Goal: Contribute content: Add original content to the website for others to see

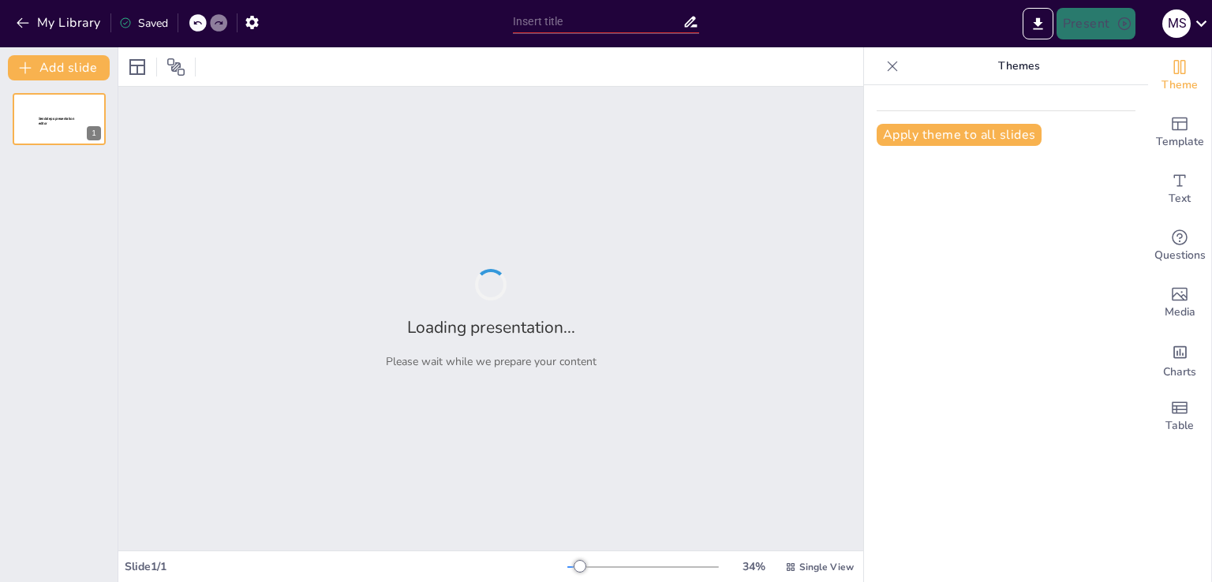
type input "Prevención de Emergencias: Estrategias para el Manejo de Productos Químicos en …"
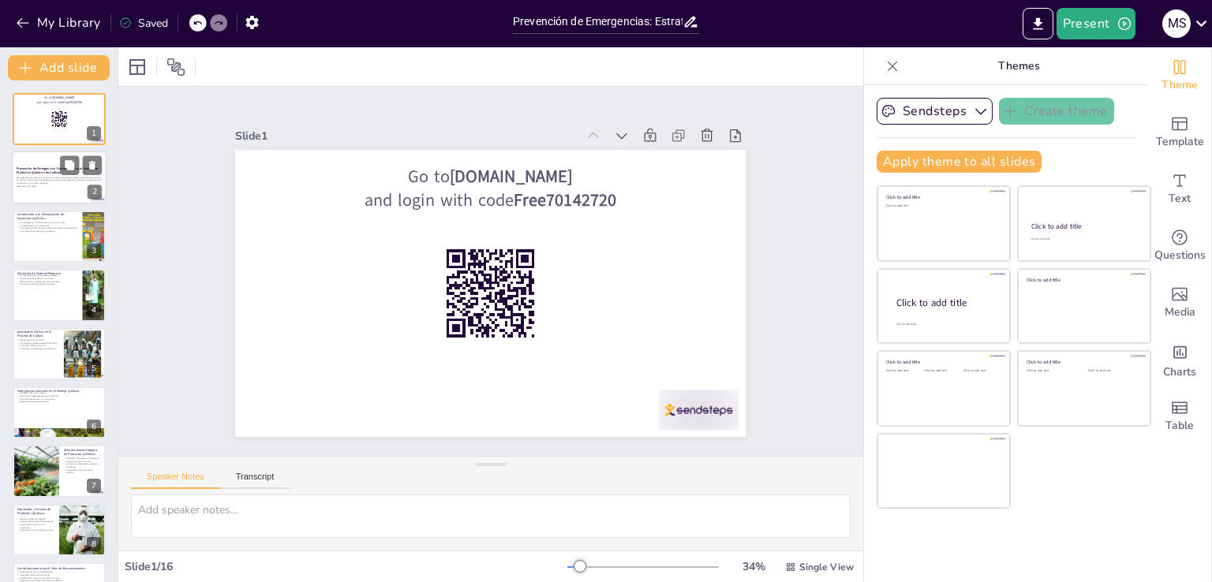
click at [41, 188] on div "Esta presentación aborda la importancia de la manipulación segura de sustancias…" at bounding box center [59, 181] width 85 height 13
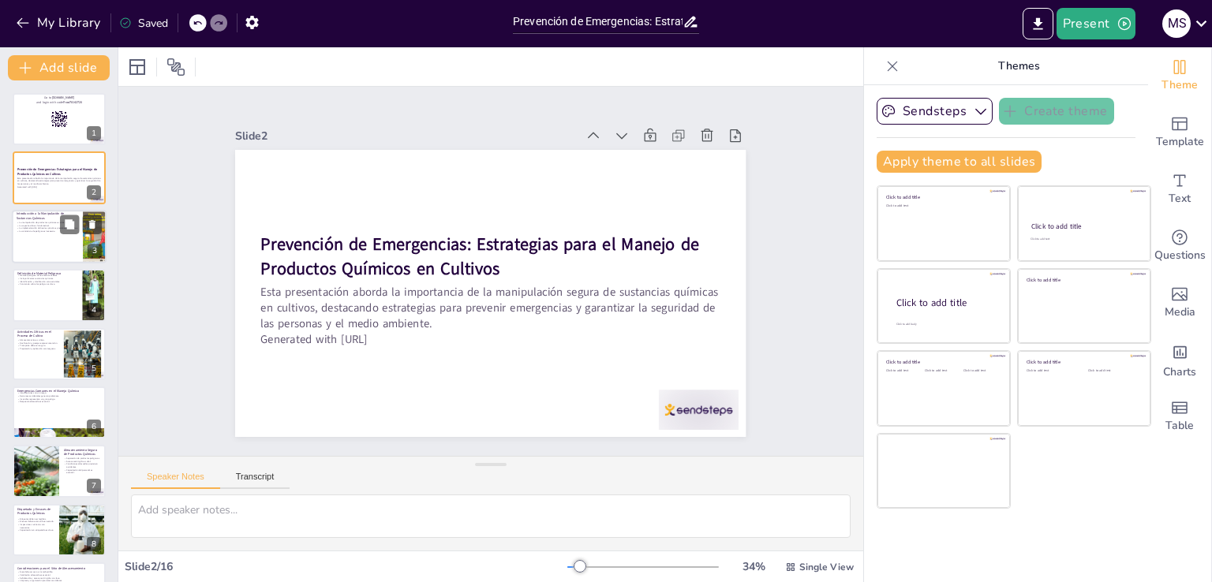
checkbox input "true"
click at [35, 221] on p "La manipulación de productos químicos es crítica." at bounding box center [48, 222] width 62 height 3
type textarea "Lo ipsumdolorsi am consectet adipisci el se doeiusm temporin ut la etdoloremag …"
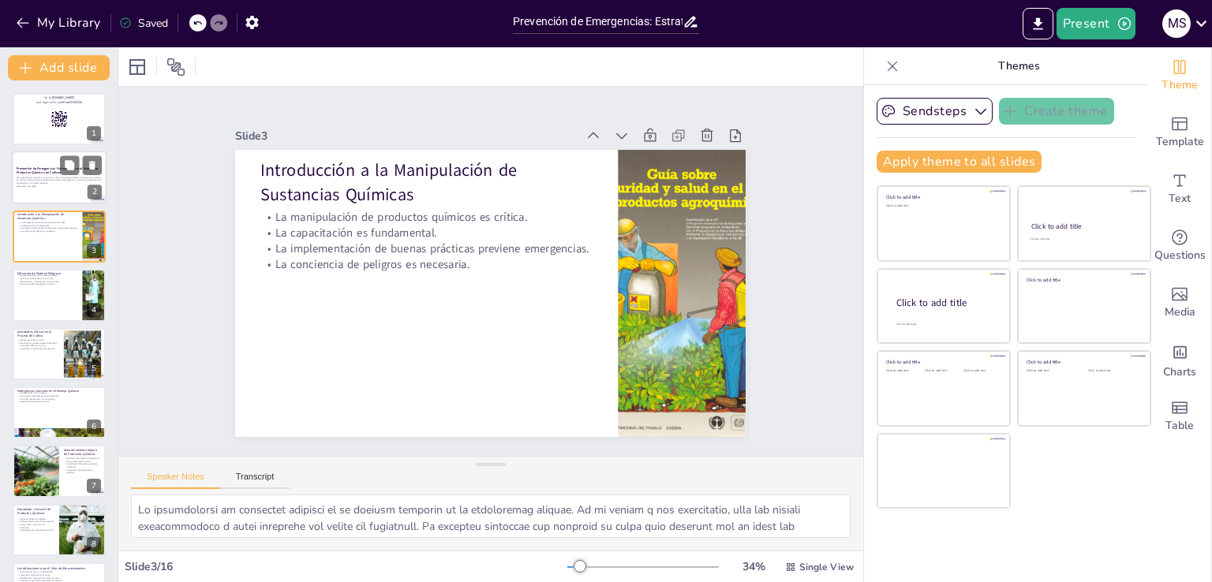
checkbox input "true"
click at [43, 161] on div at bounding box center [59, 179] width 95 height 54
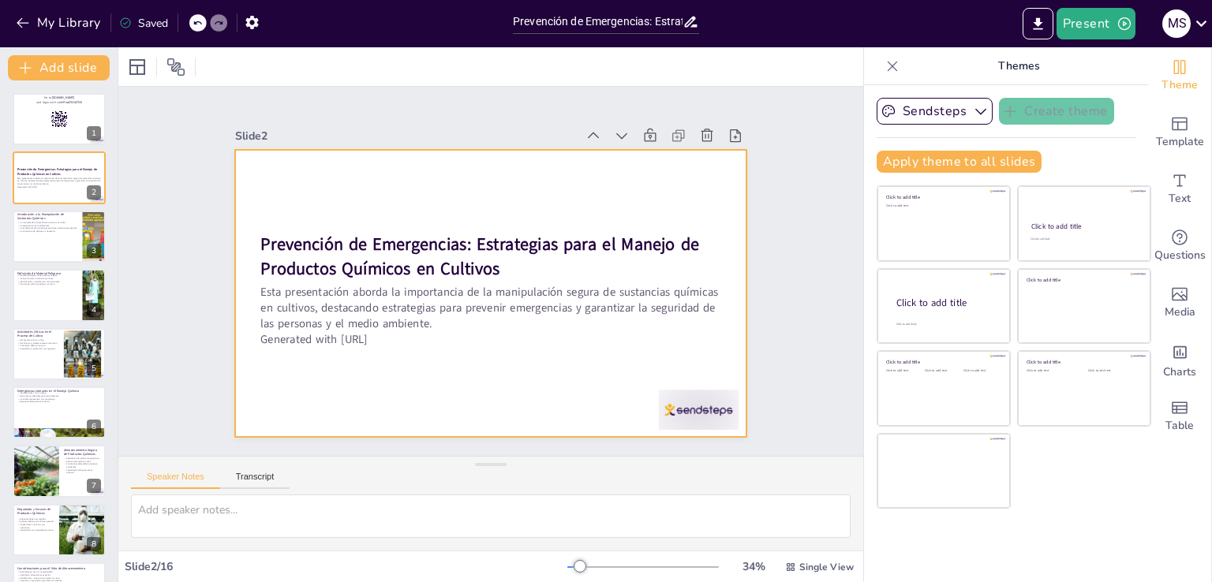
checkbox input "true"
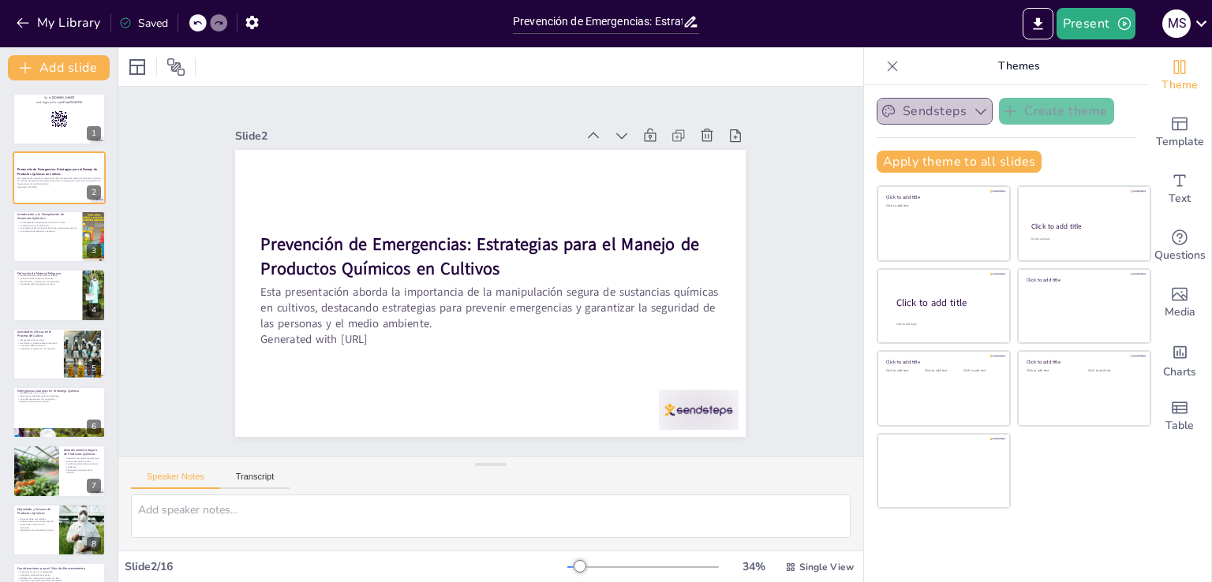
click at [954, 103] on button "Sendsteps" at bounding box center [935, 111] width 116 height 27
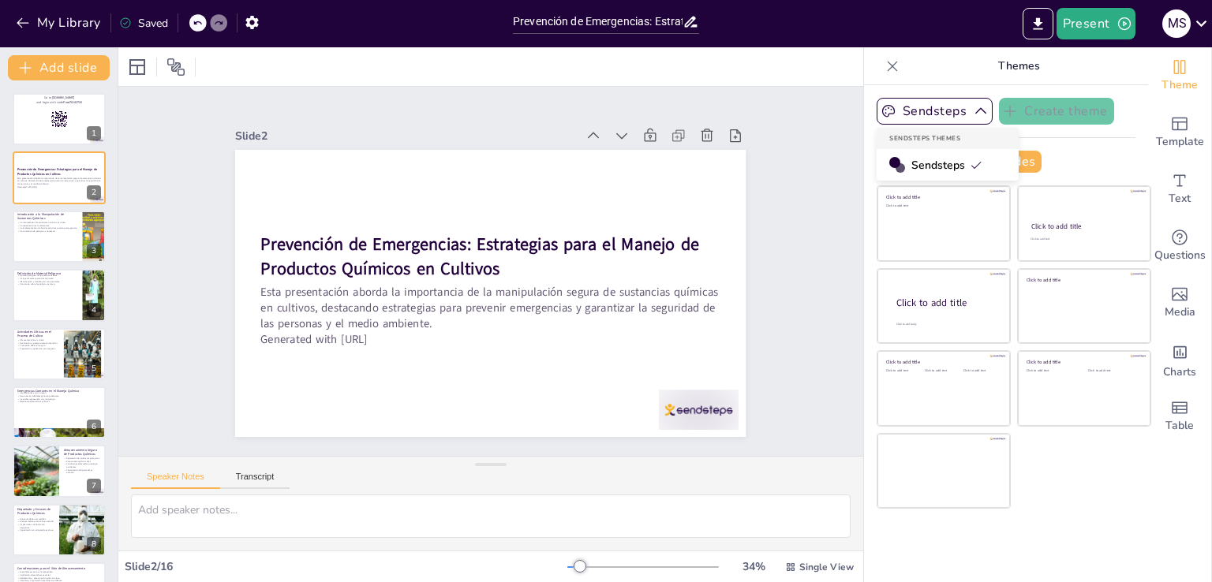
click at [925, 140] on div "Sendsteps Themes" at bounding box center [948, 138] width 142 height 21
click at [915, 164] on span "Sendsteps" at bounding box center [947, 165] width 71 height 15
click at [1014, 68] on p "Themes" at bounding box center [1018, 66] width 227 height 38
click at [885, 64] on icon at bounding box center [893, 66] width 16 height 16
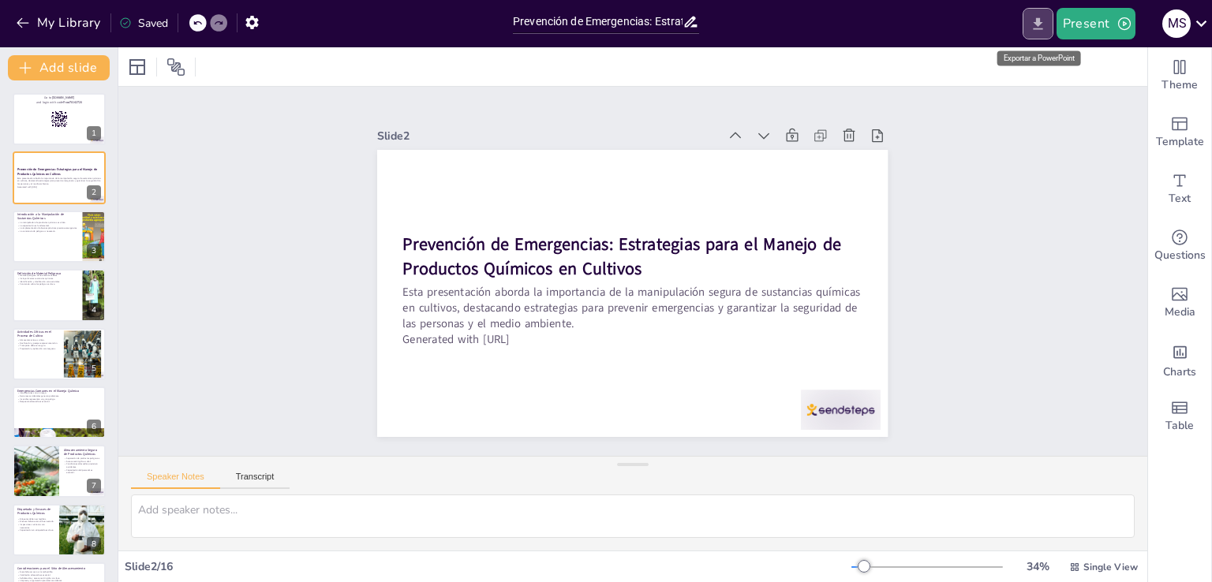
click at [1030, 14] on button "Export to PowerPoint" at bounding box center [1038, 24] width 31 height 32
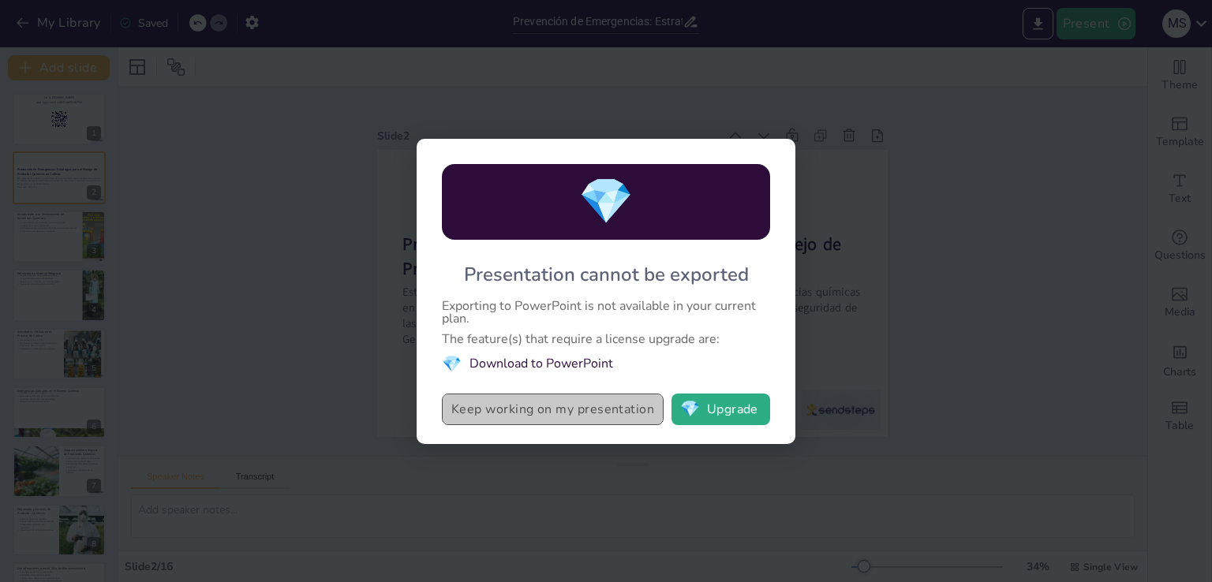
click at [579, 401] on button "Keep working on my presentation" at bounding box center [553, 410] width 222 height 32
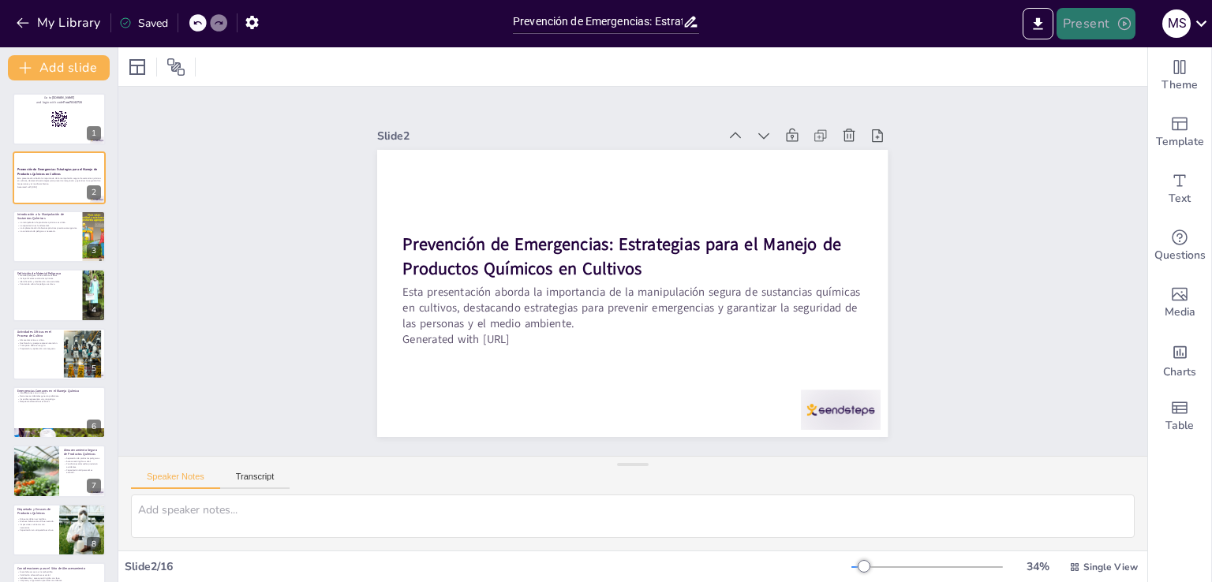
click at [1077, 22] on button "Present" at bounding box center [1096, 24] width 79 height 32
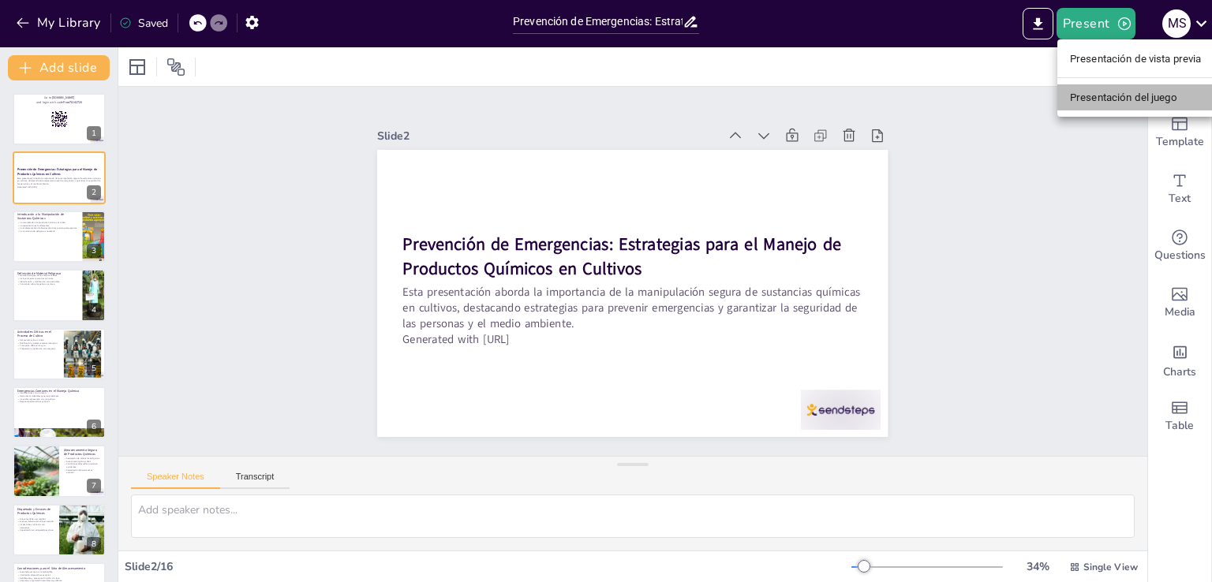
click at [1073, 92] on font "Presentación del juego" at bounding box center [1123, 98] width 107 height 12
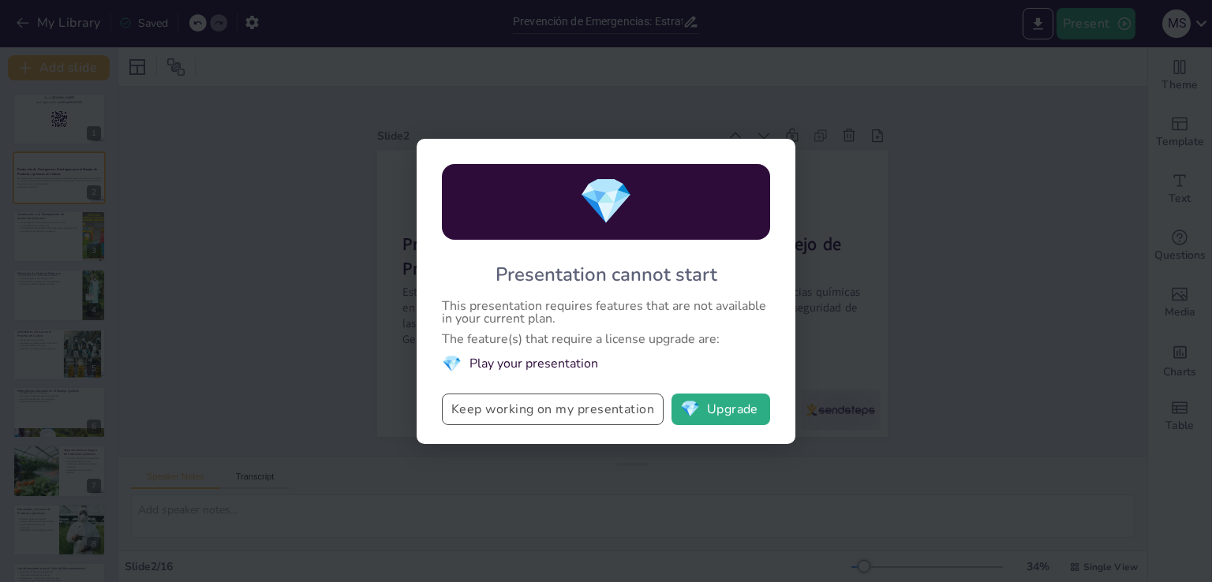
click at [617, 410] on button "Keep working on my presentation" at bounding box center [553, 410] width 222 height 32
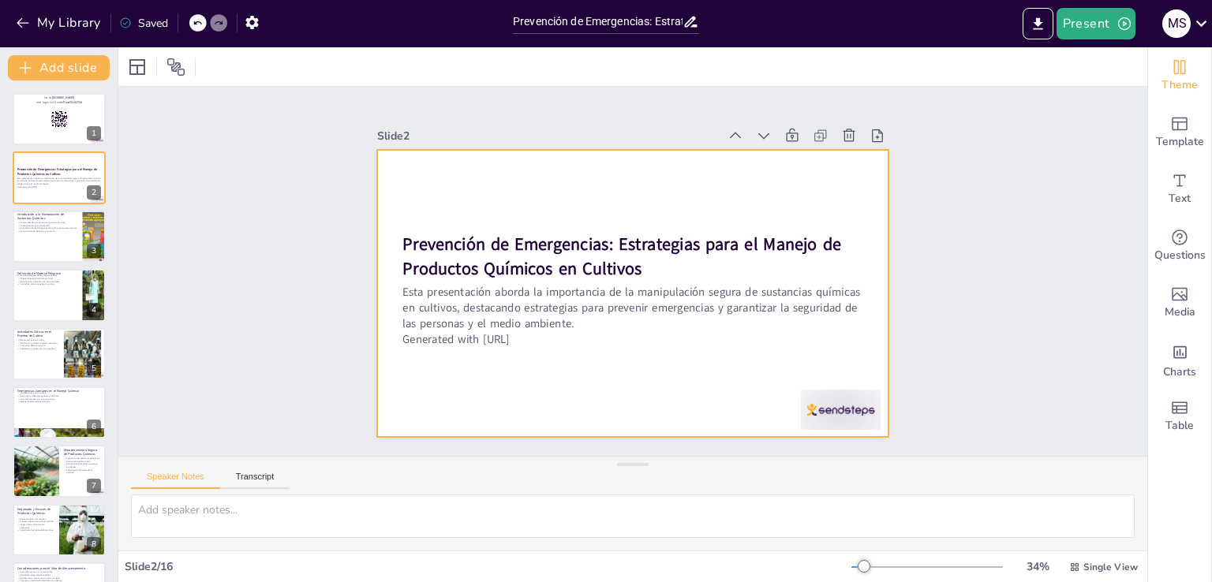
checkbox input "true"
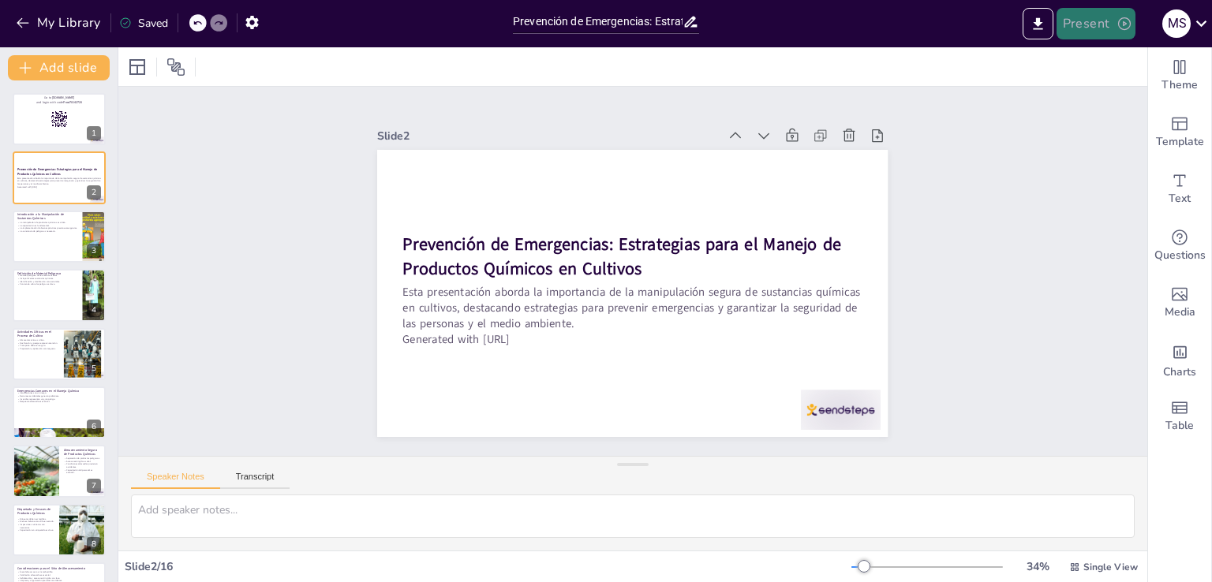
click at [1131, 23] on icon "button" at bounding box center [1125, 24] width 16 height 16
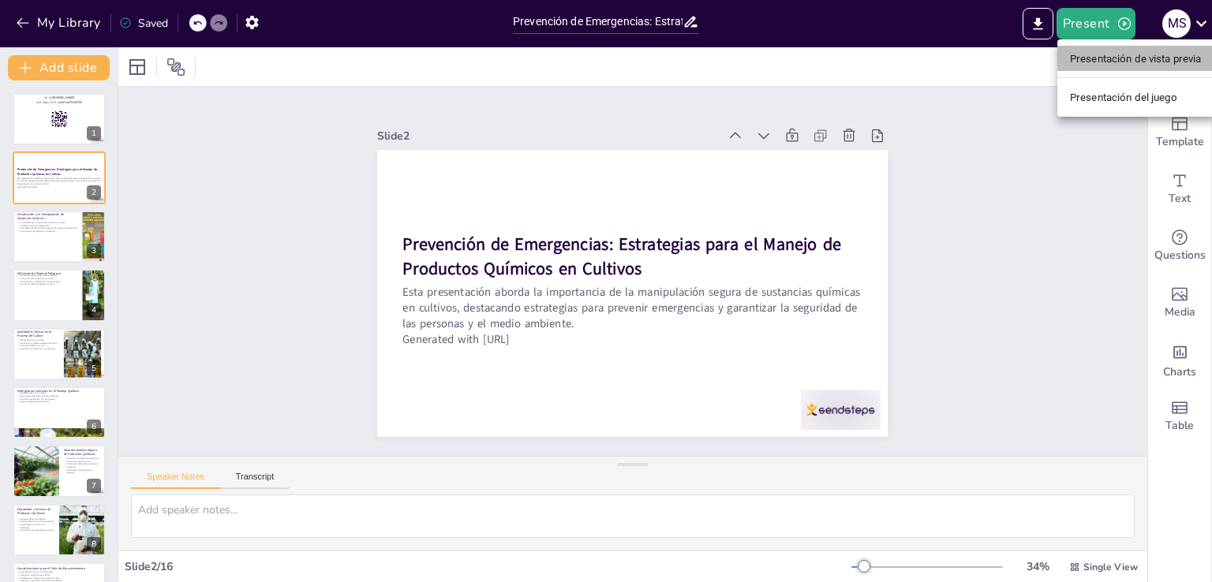
click at [1089, 54] on font "Presentación de vista previa" at bounding box center [1136, 59] width 132 height 12
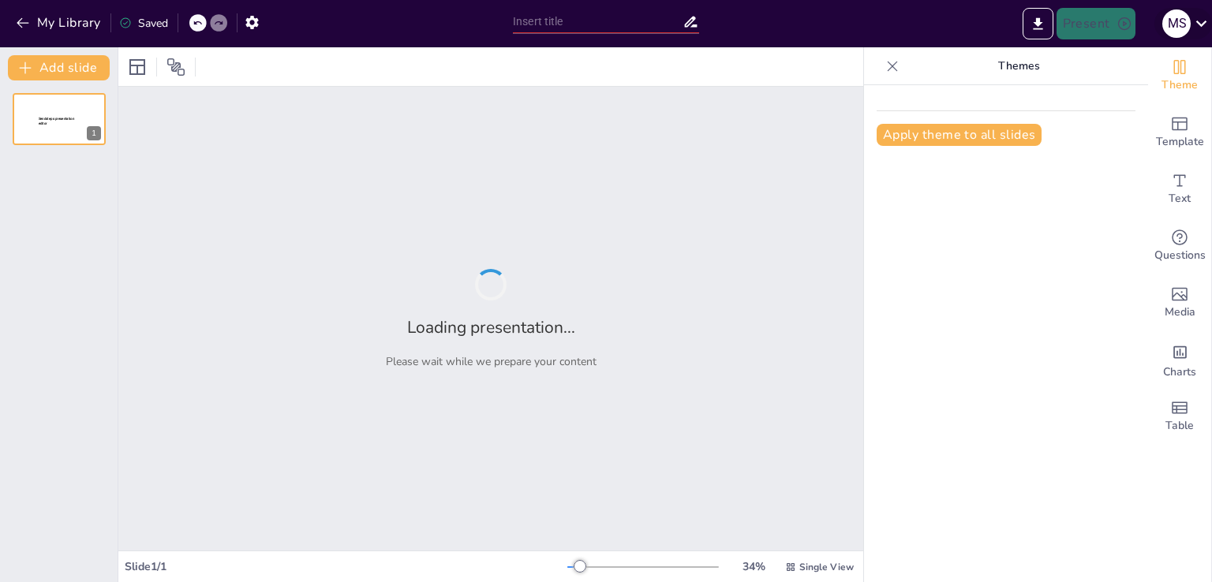
type input "Prevención de Emergencias: Estrategias para el Manejo de Productos Químicos en …"
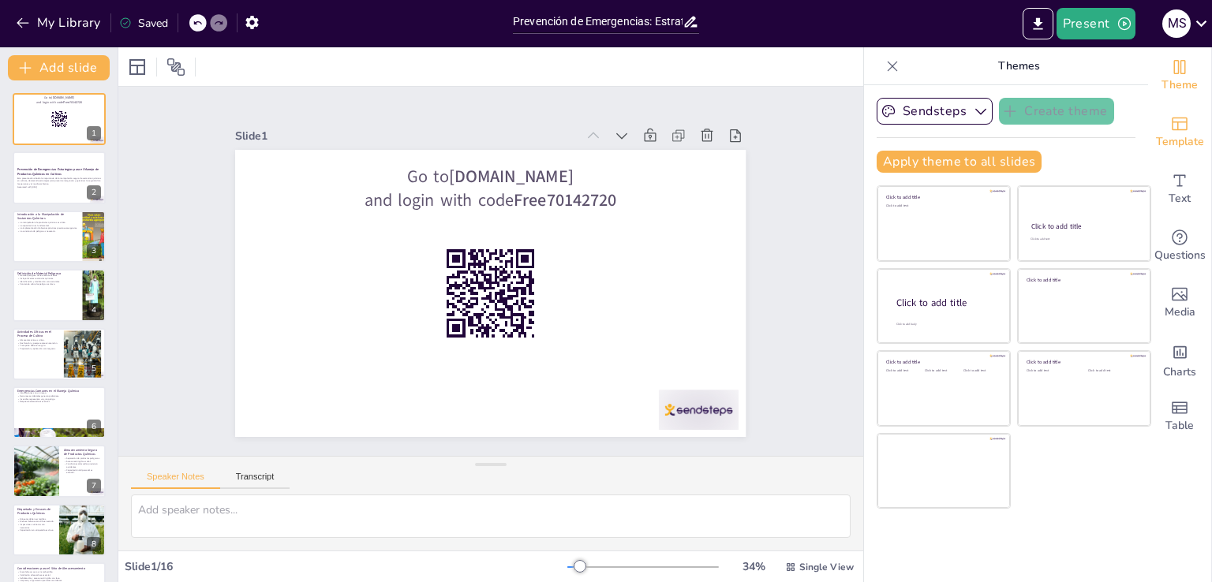
click at [1172, 129] on icon "Add ready made slides" at bounding box center [1180, 124] width 16 height 13
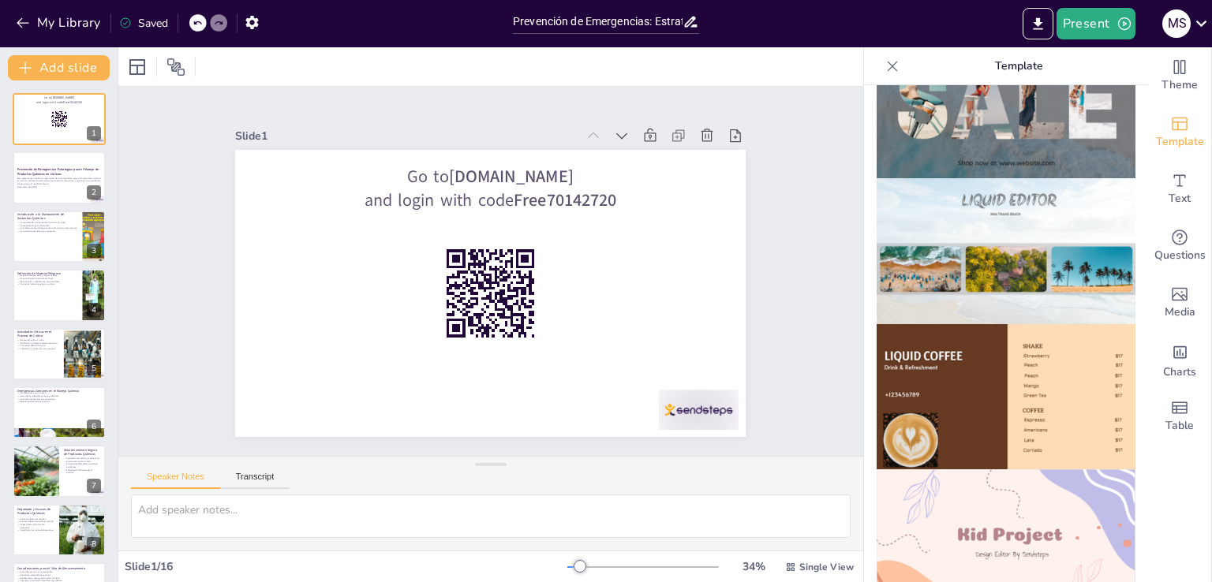
scroll to position [637, 0]
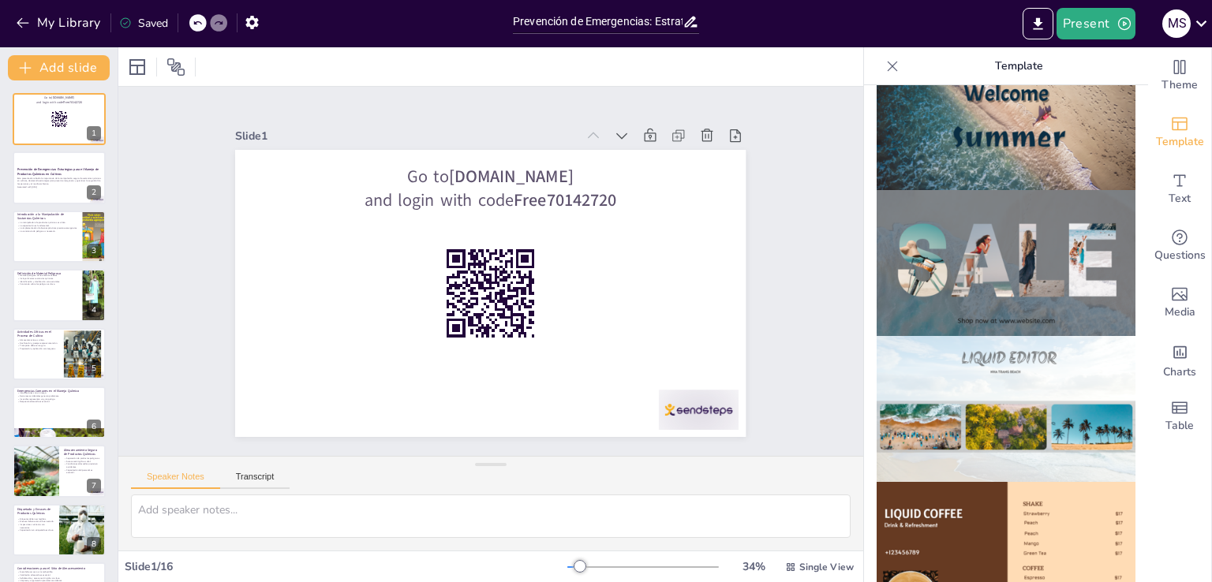
click at [961, 336] on img at bounding box center [1006, 409] width 259 height 146
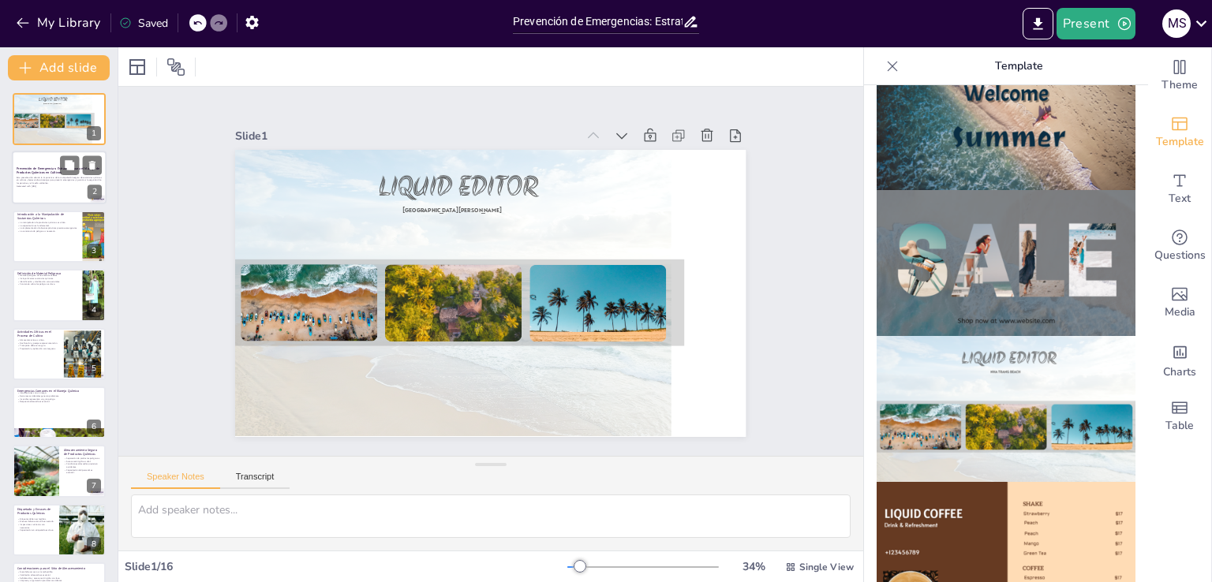
click at [44, 175] on div "Esta presentación aborda la importancia de la manipulación segura de sustancias…" at bounding box center [59, 181] width 85 height 13
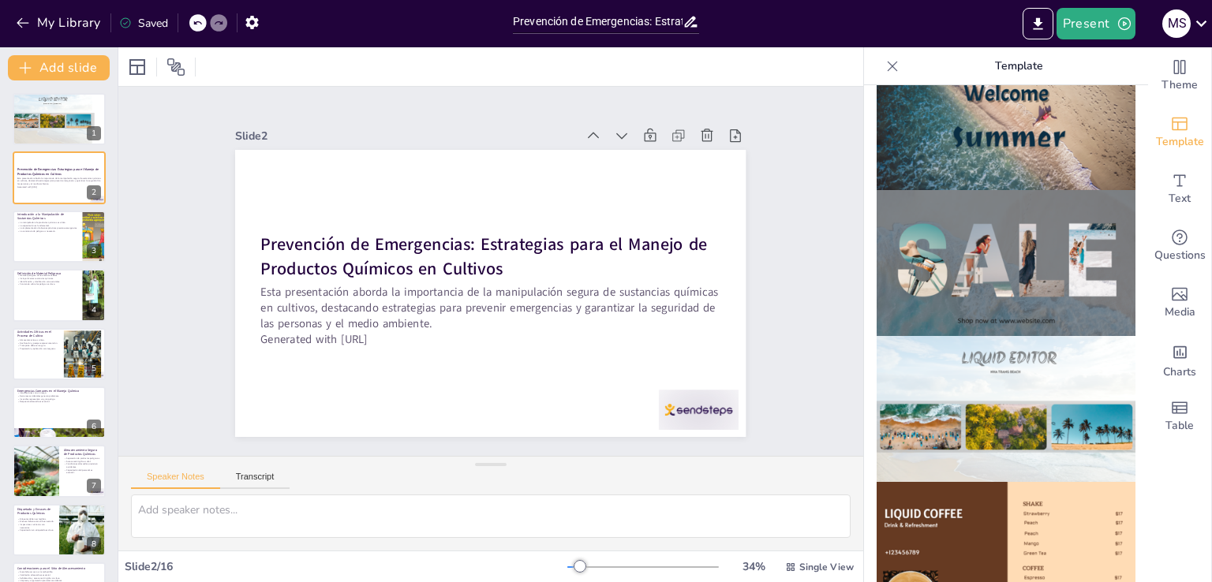
click at [972, 336] on img at bounding box center [1006, 409] width 259 height 146
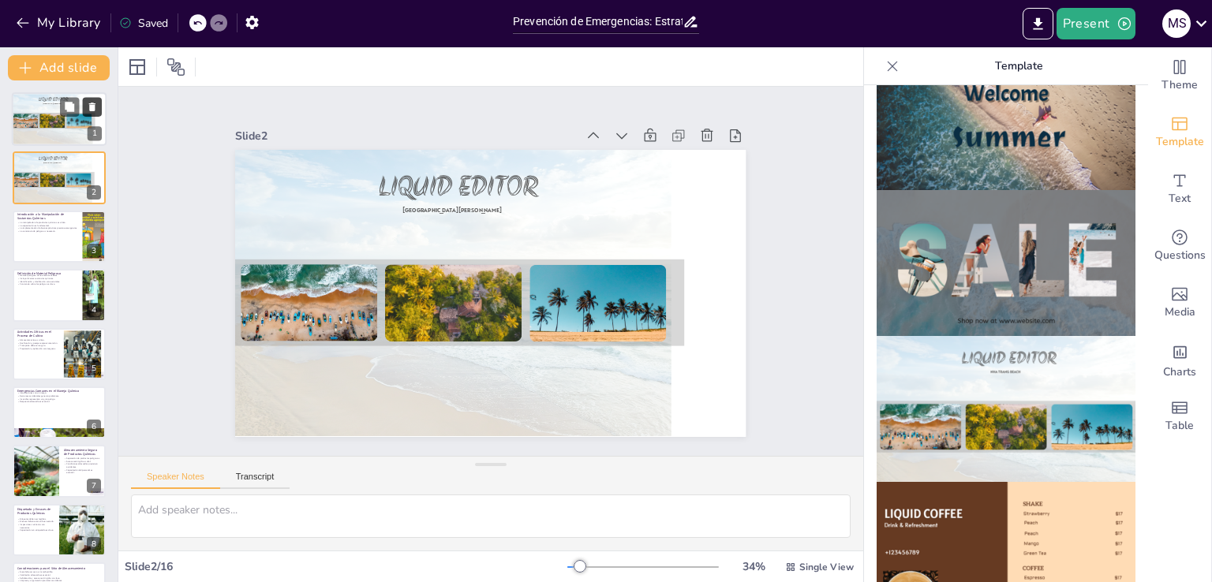
checkbox input "true"
drag, startPoint x: 79, startPoint y: 124, endPoint x: 92, endPoint y: 105, distance: 22.8
click at [92, 105] on icon at bounding box center [92, 107] width 6 height 9
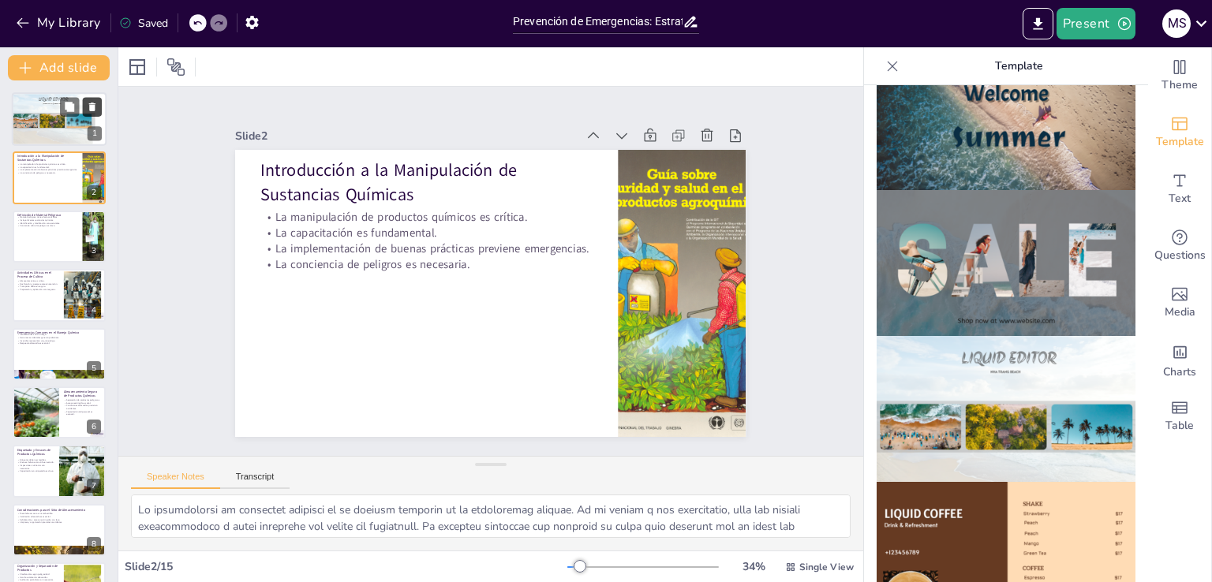
click at [92, 105] on icon at bounding box center [92, 107] width 6 height 9
type textarea "Los materiales peligrosos pueden tener efectos adversos significativos en la sa…"
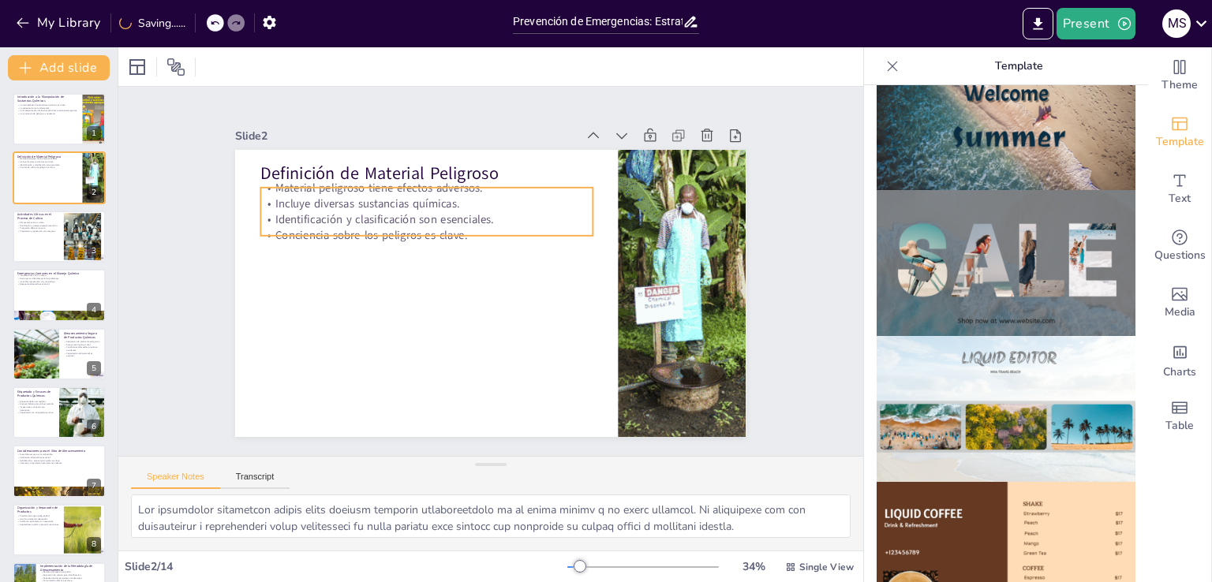
checkbox input "true"
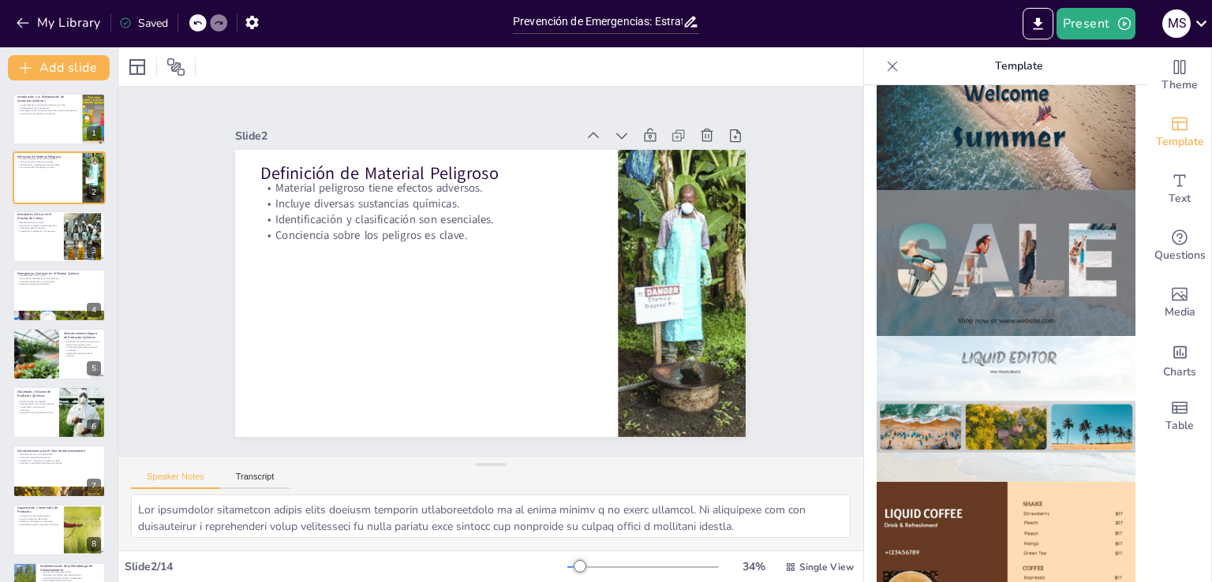
click at [193, 24] on icon at bounding box center [197, 22] width 9 height 9
type textarea "Lo ipsumdolorsi am consectet adipisci el se doeiusm temporin ut la etdoloremag …"
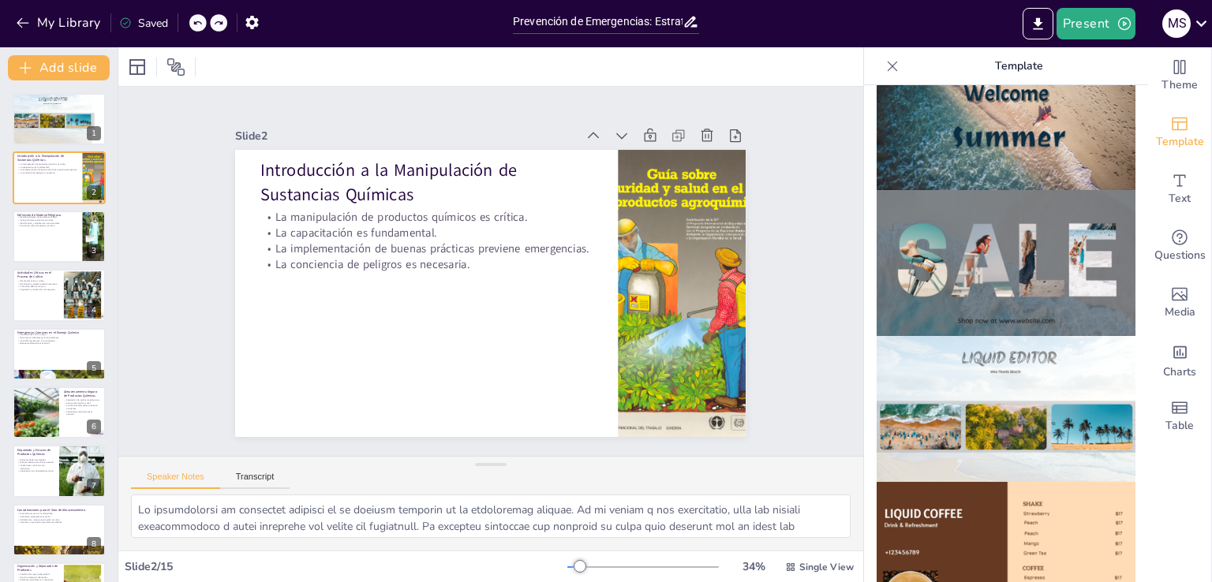
click at [193, 24] on icon at bounding box center [197, 22] width 9 height 9
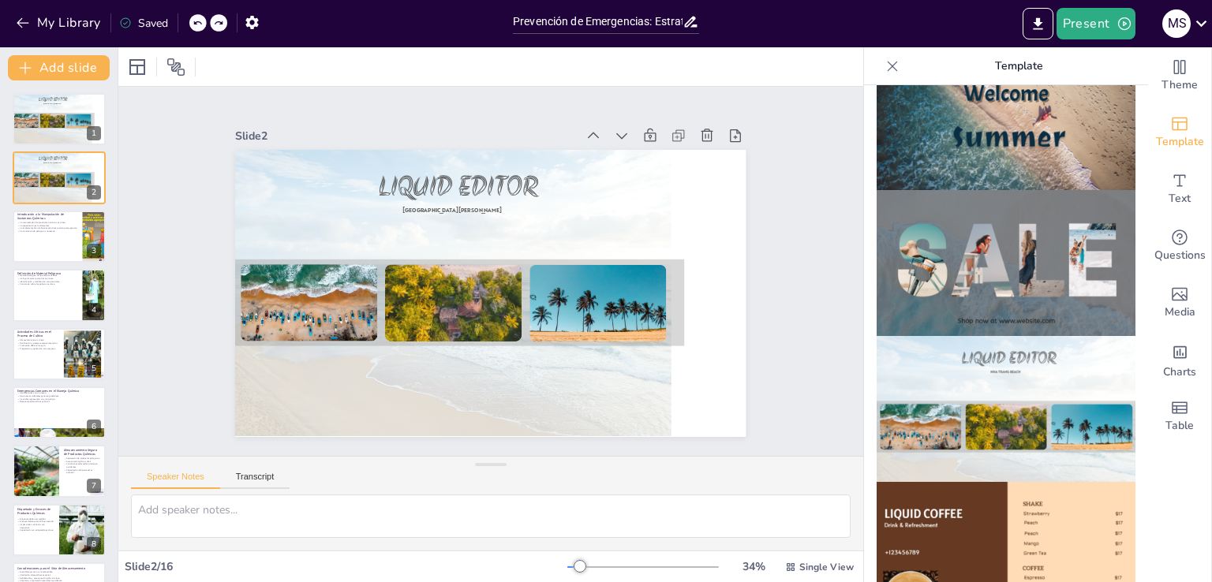
click at [193, 24] on div "My Library Saved" at bounding box center [133, 22] width 267 height 28
click at [211, 25] on div at bounding box center [215, 22] width 17 height 17
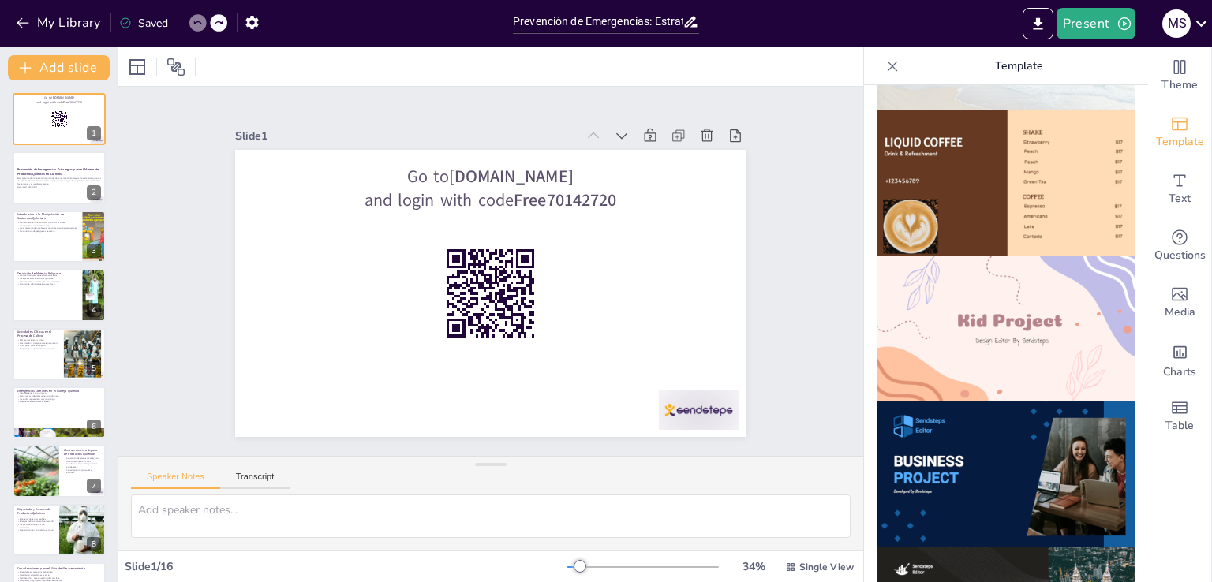
scroll to position [1189, 0]
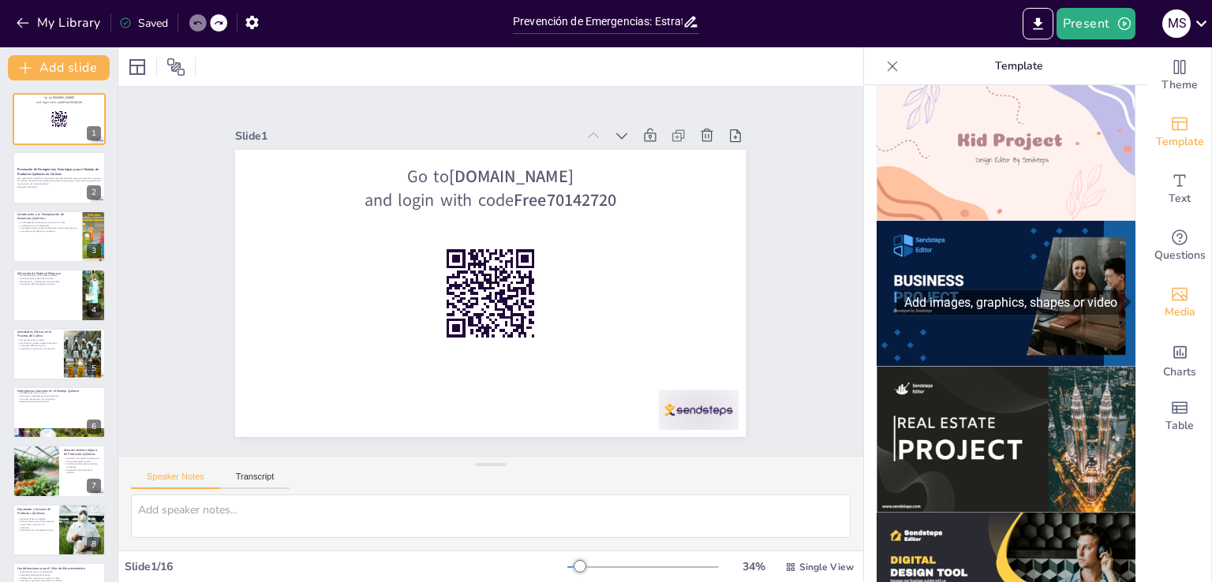
click at [1165, 305] on span "Media" at bounding box center [1180, 312] width 31 height 17
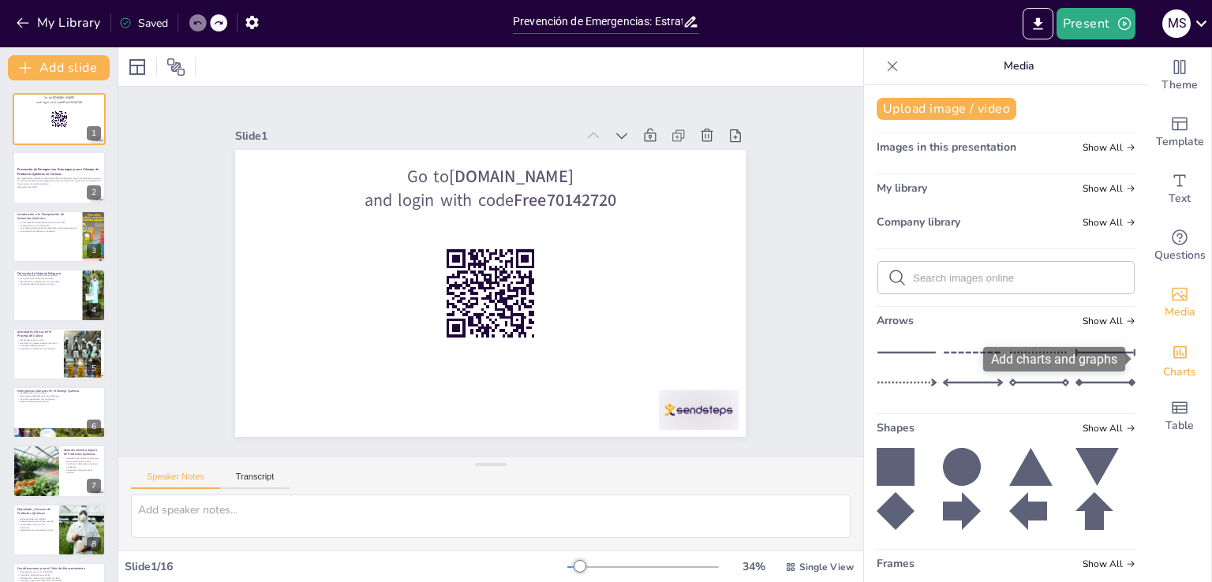
click at [1174, 354] on icon "Add charts and graphs" at bounding box center [1180, 352] width 13 height 13
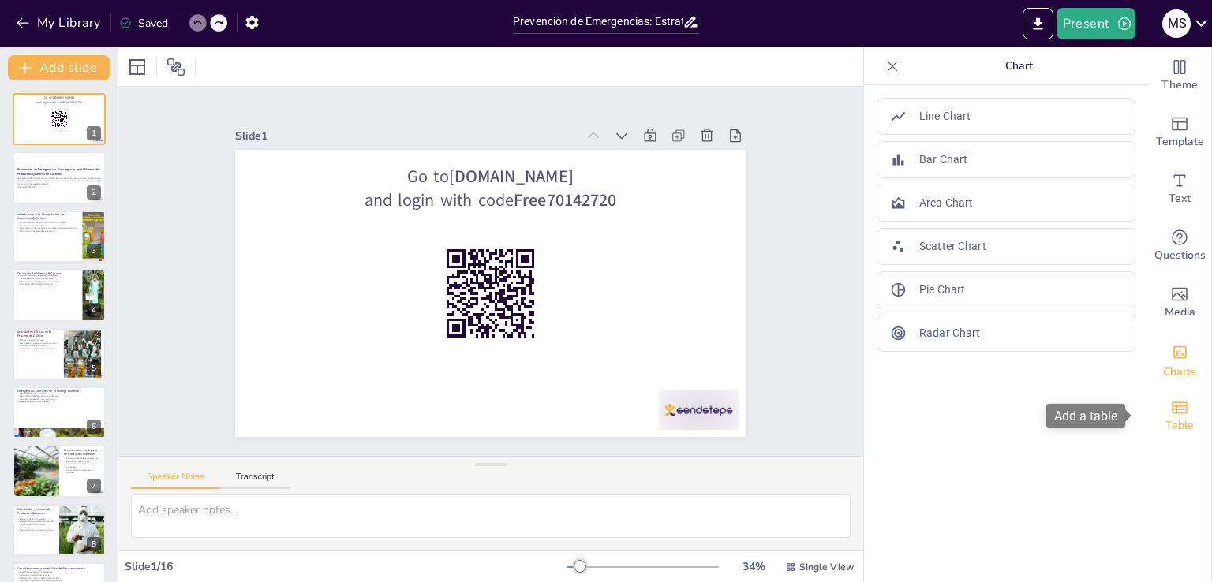
click at [1173, 411] on icon "Add a table" at bounding box center [1180, 408] width 19 height 19
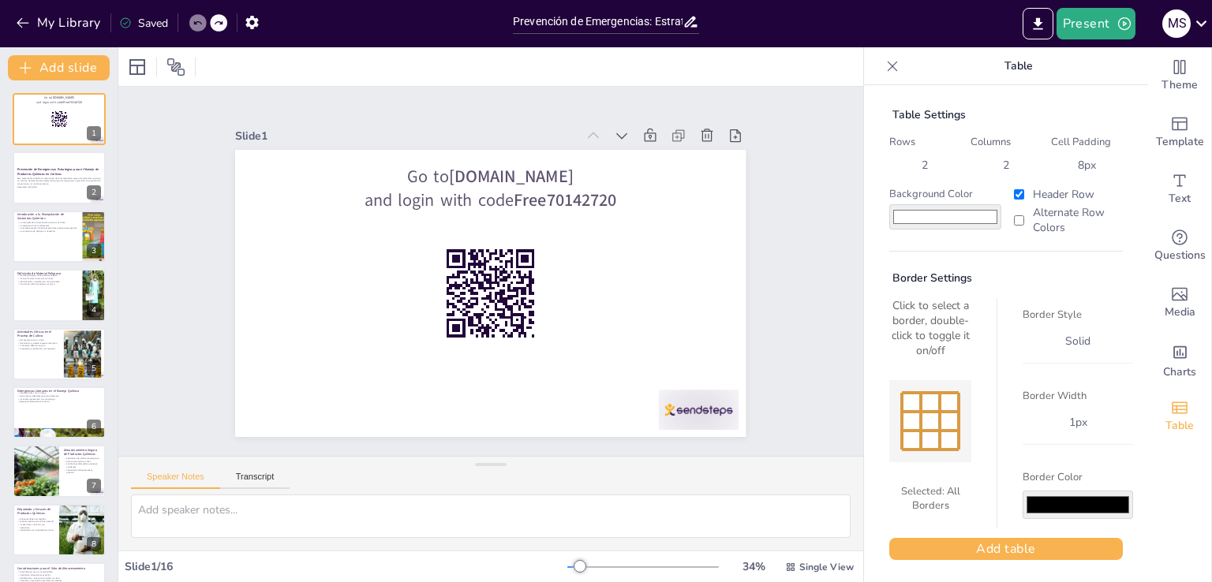
scroll to position [6, 0]
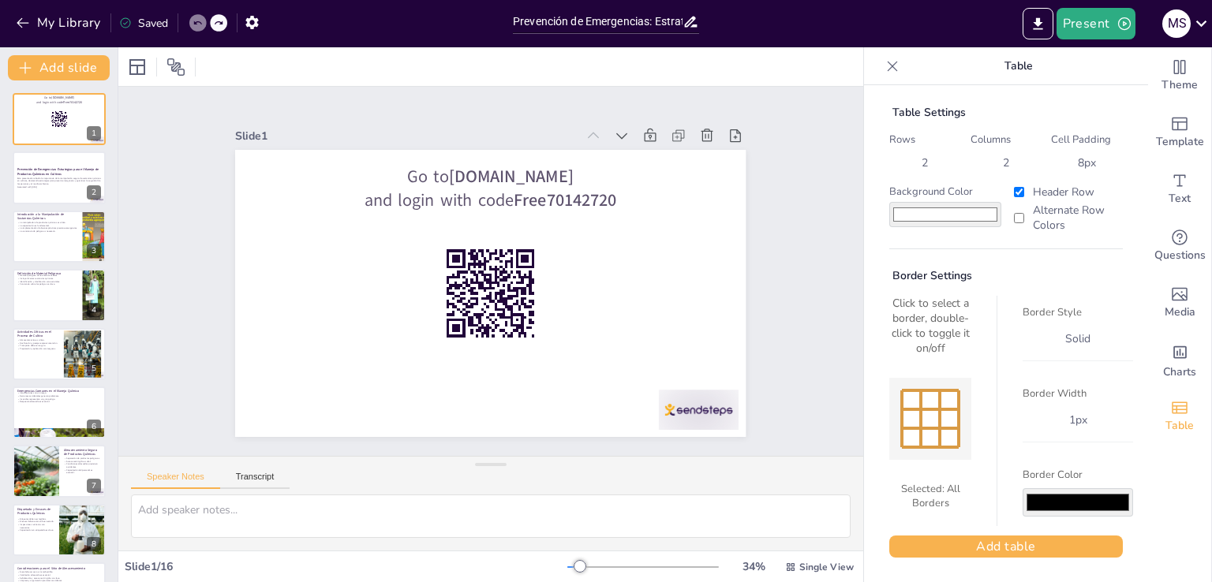
click at [905, 69] on p "Table" at bounding box center [1018, 66] width 227 height 38
click at [885, 63] on icon at bounding box center [893, 66] width 16 height 16
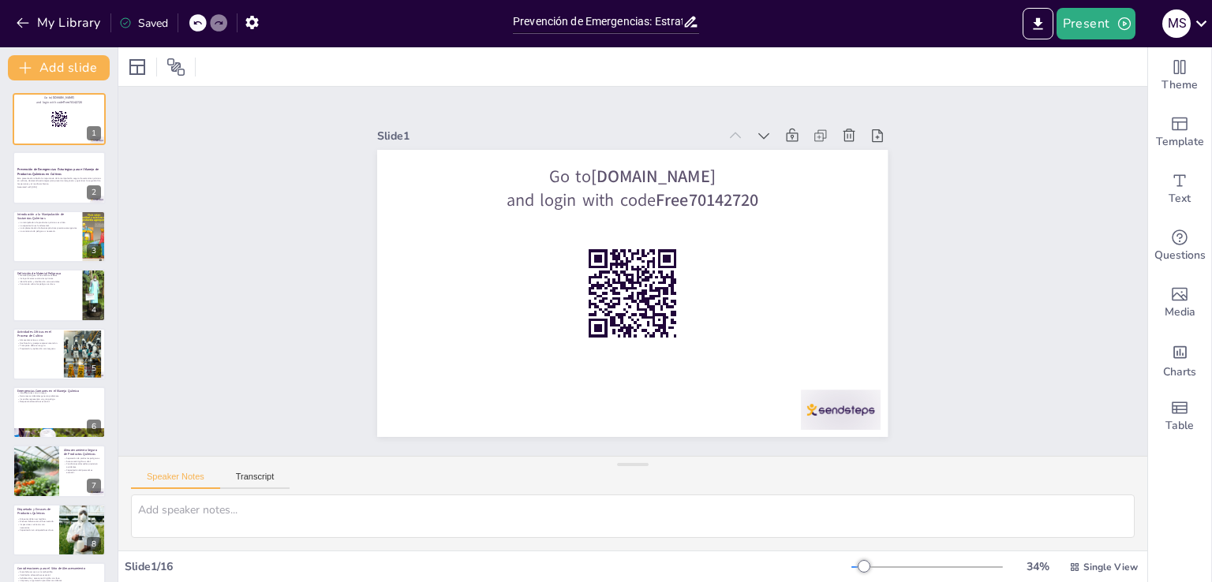
checkbox input "true"
